Goal: Transaction & Acquisition: Book appointment/travel/reservation

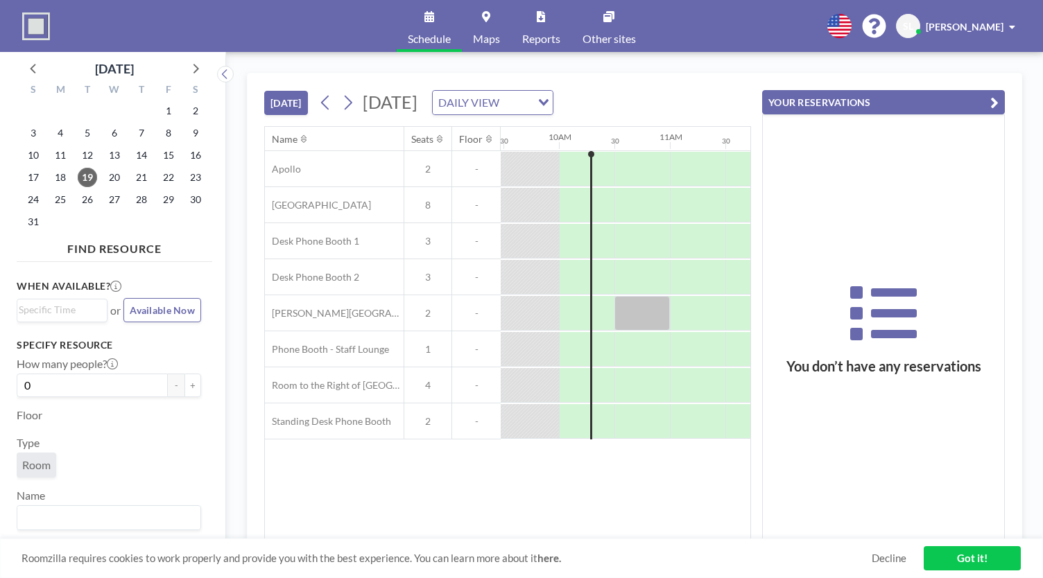
scroll to position [0, 1054]
click at [893, 62] on div "[DATE] [DATE] DAILY VIEW Loading... Name Seats Floor 12AM 30 1AM 30 2AM 30 3AM …" at bounding box center [634, 315] width 817 height 526
click at [994, 96] on icon "button" at bounding box center [994, 102] width 8 height 17
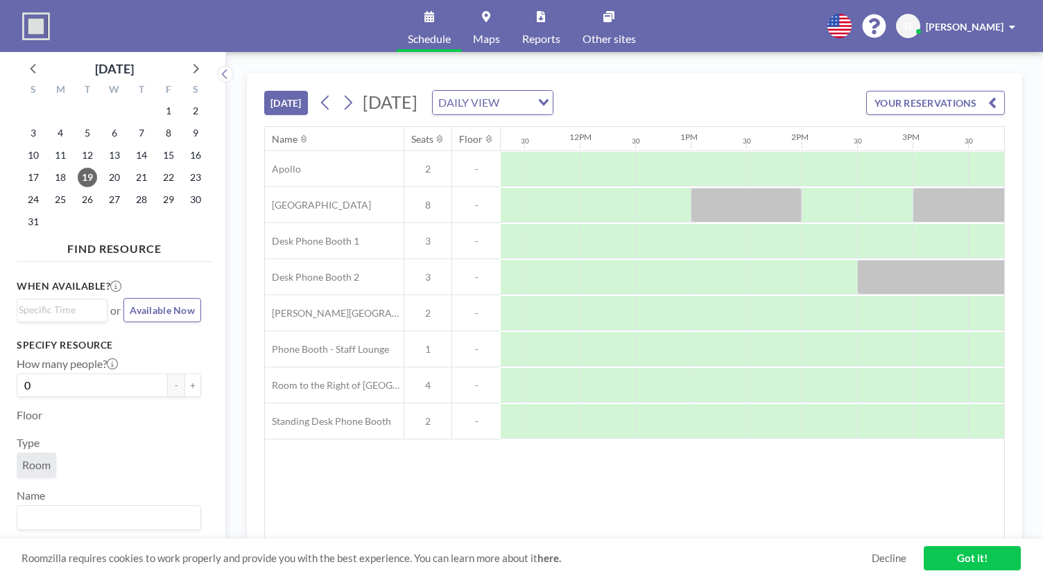
scroll to position [0, 1274]
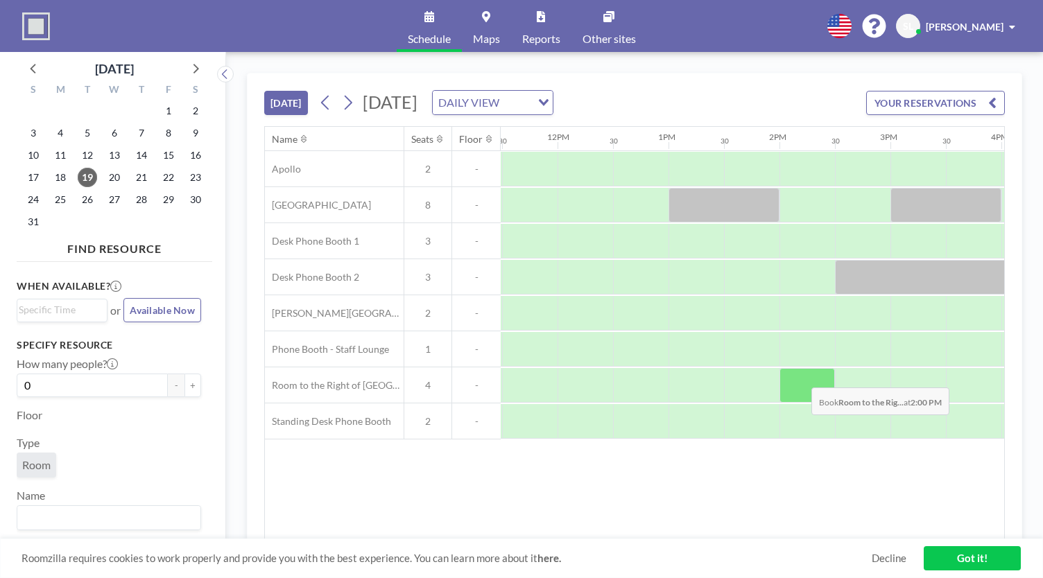
click at [800, 376] on div at bounding box center [806, 385] width 55 height 35
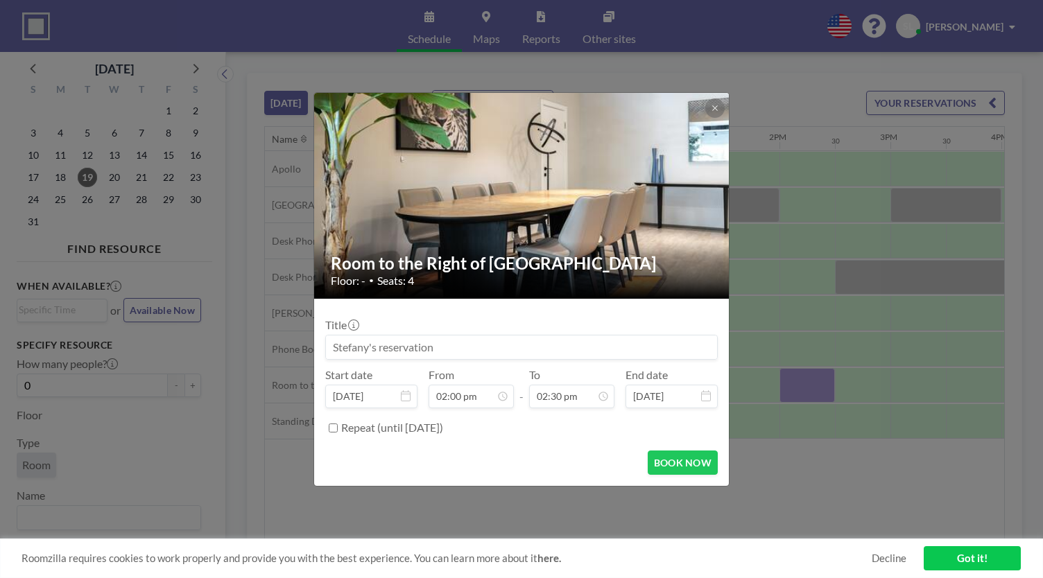
click at [800, 376] on div "Room to the Right of Central Park Floor: - • Seats: 4 Title Start date [DATE] F…" at bounding box center [521, 289] width 1043 height 578
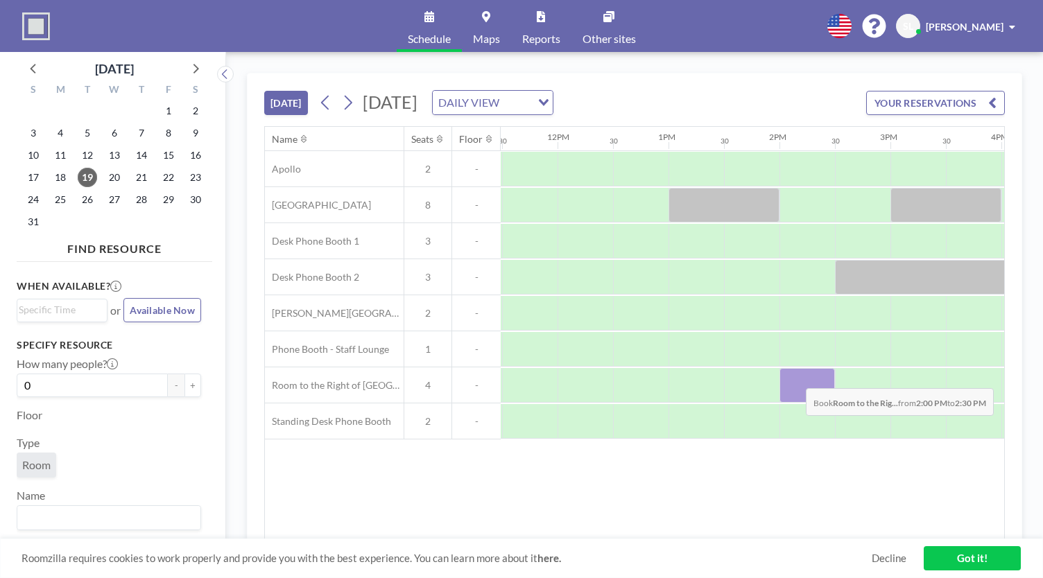
click at [795, 376] on div at bounding box center [806, 385] width 55 height 35
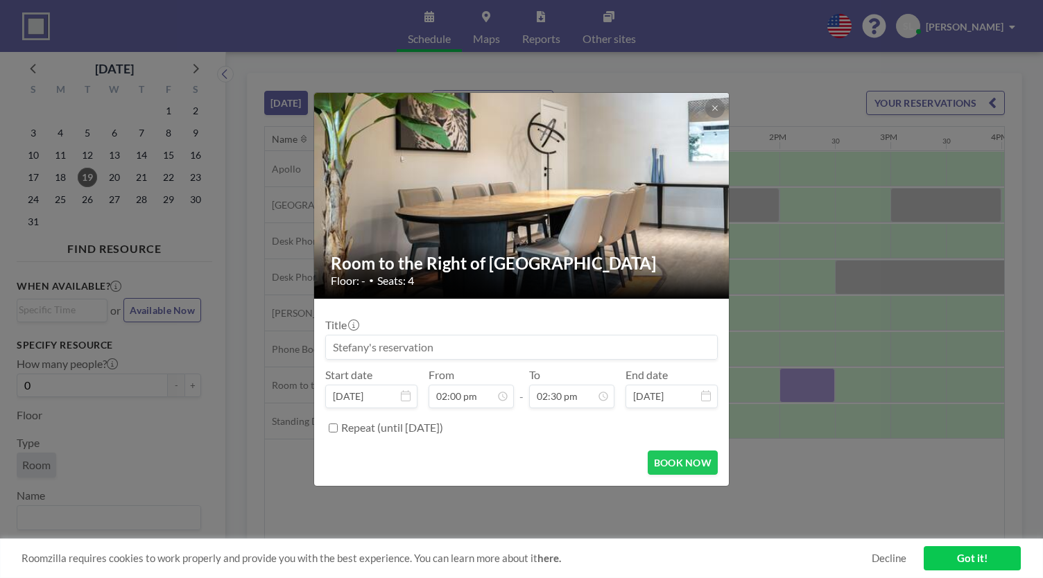
click at [795, 376] on div "Room to the Right of Central Park Floor: - • Seats: 4 Title Start date [DATE] F…" at bounding box center [521, 289] width 1043 height 578
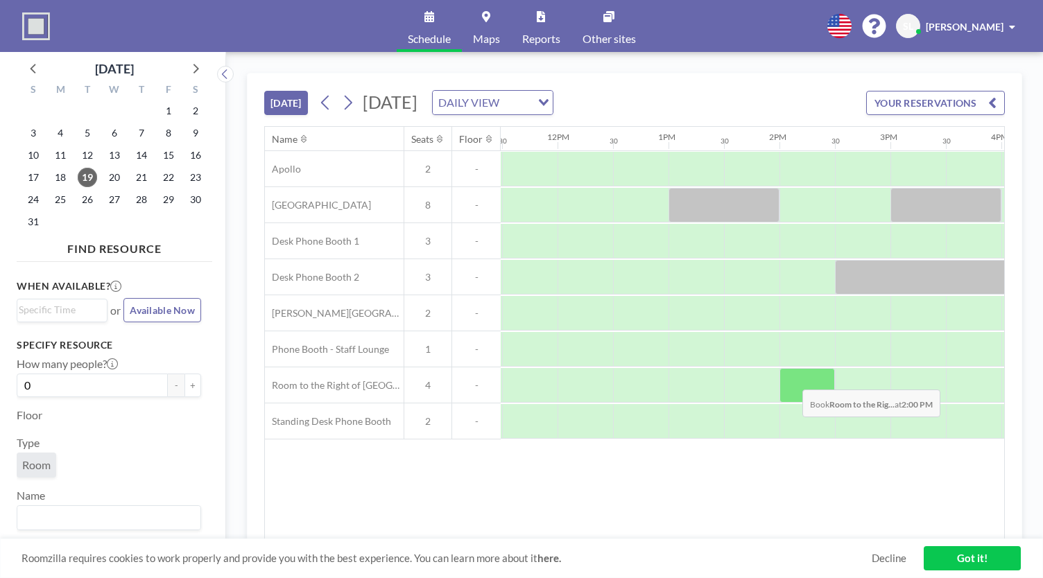
click at [791, 378] on div at bounding box center [806, 385] width 55 height 35
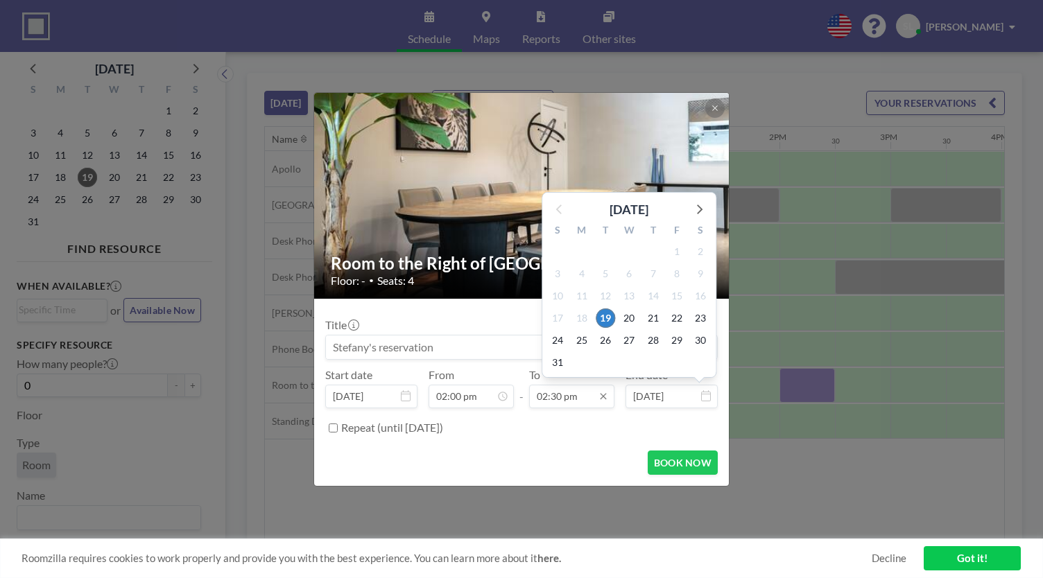
scroll to position [716, 0]
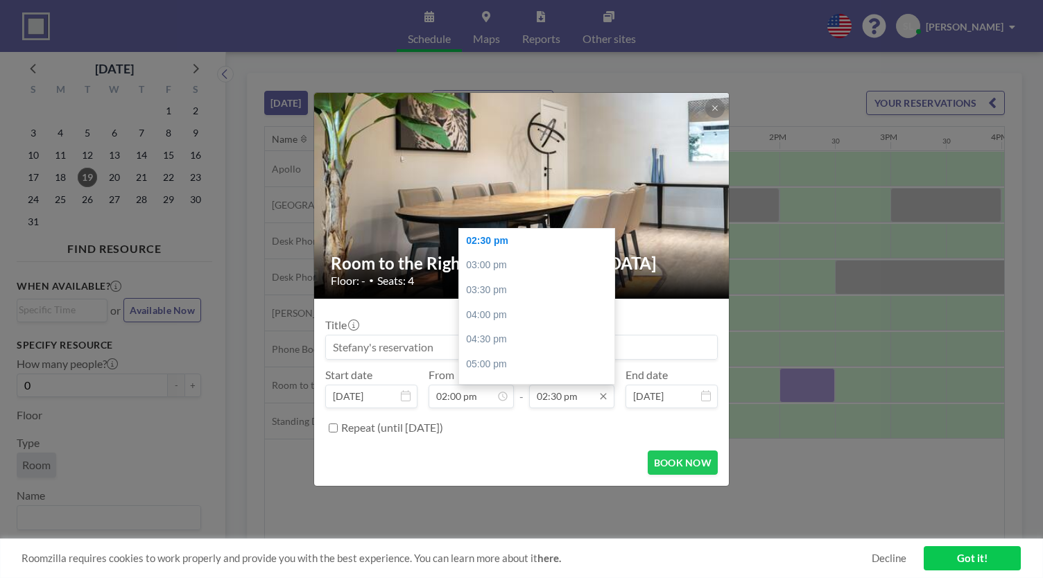
click at [594, 395] on input "02:30 pm" at bounding box center [571, 397] width 85 height 24
click at [552, 325] on div "04:00 pm" at bounding box center [540, 315] width 162 height 25
type input "04:00 pm"
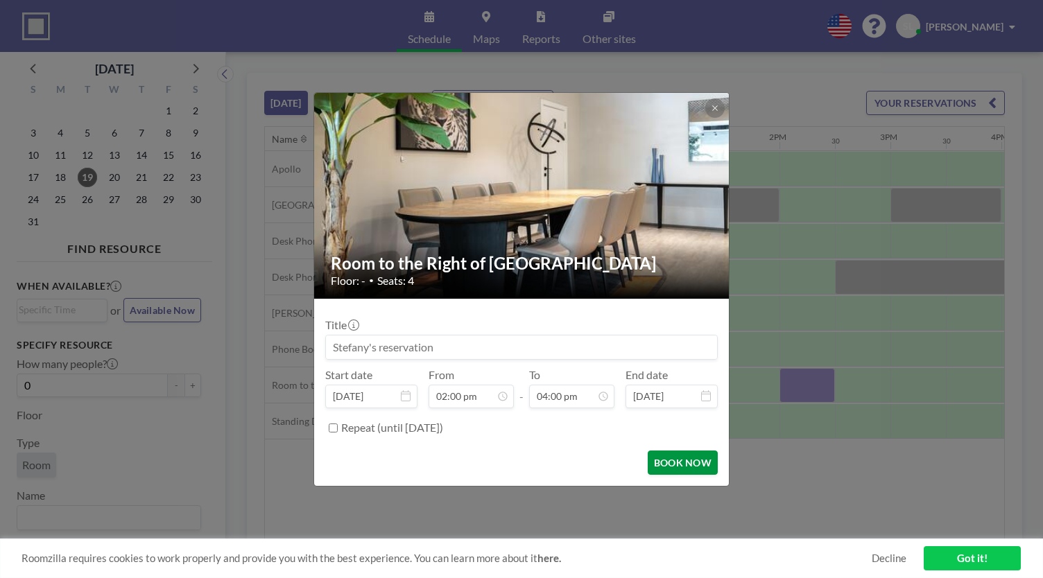
click at [702, 462] on button "BOOK NOW" at bounding box center [683, 463] width 70 height 24
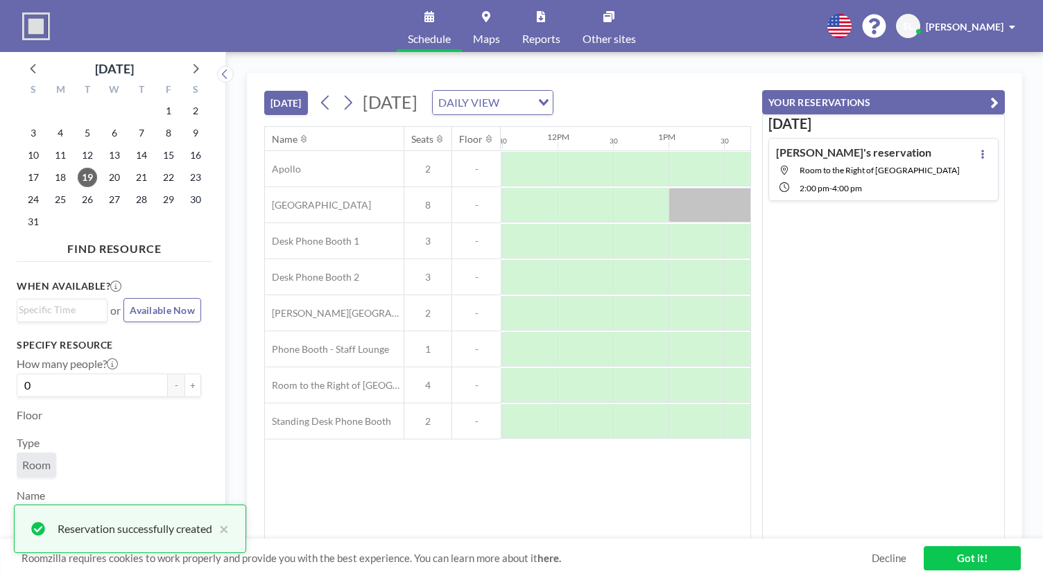
click at [989, 101] on button "YOUR RESERVATIONS" at bounding box center [883, 102] width 243 height 24
